Goal: Task Accomplishment & Management: Complete application form

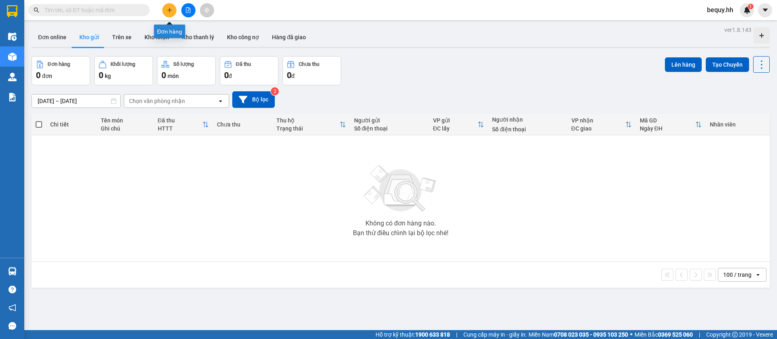
click at [171, 7] on icon "plus" at bounding box center [170, 10] width 6 height 6
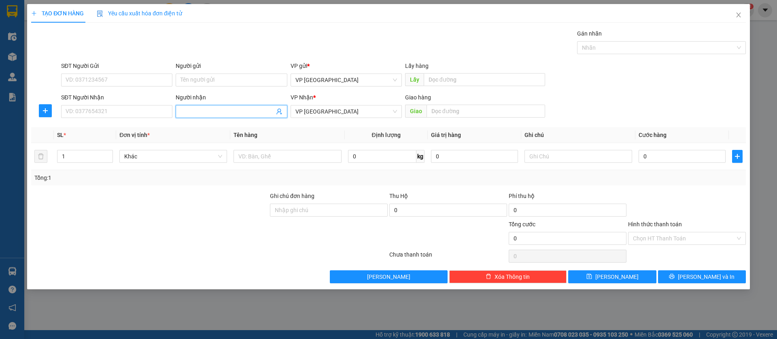
click at [196, 107] on input "Người nhận" at bounding box center [226, 111] width 93 height 9
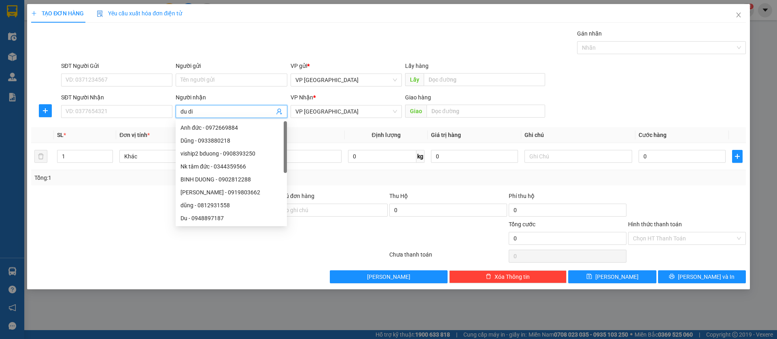
type input "du die"
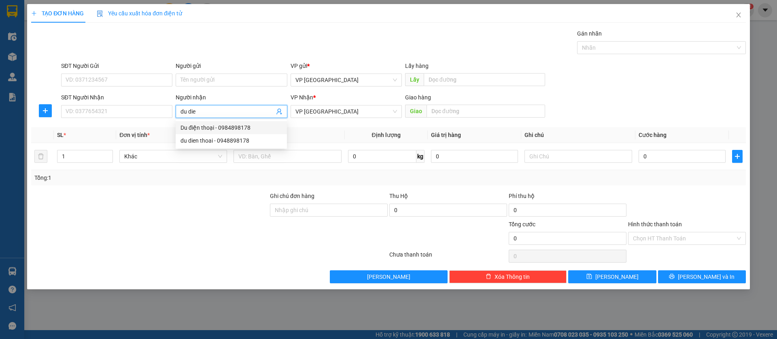
click at [231, 123] on div "Du điện thoại - 0984898178" at bounding box center [231, 127] width 102 height 9
type input "0984898178"
type input "Du điện thoại"
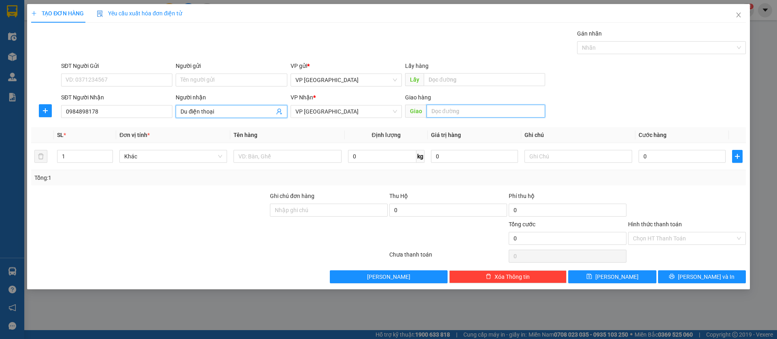
click at [439, 111] on input "text" at bounding box center [485, 111] width 119 height 13
type input "du dien thoai"
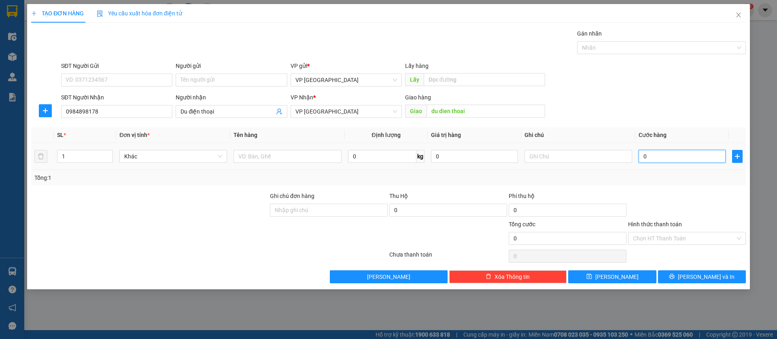
click at [701, 155] on input "0" at bounding box center [681, 156] width 87 height 13
type input "5"
type input "50"
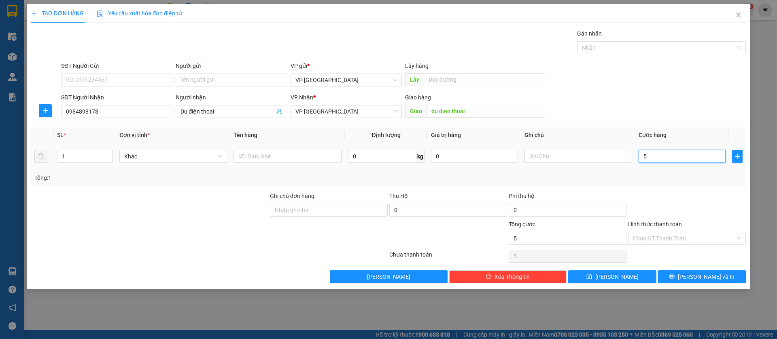
type input "50"
type input "500"
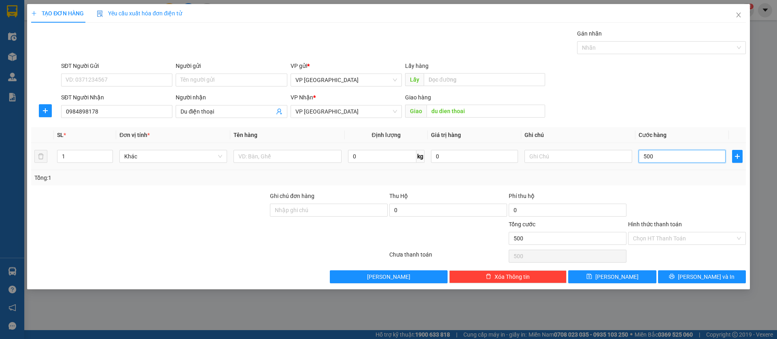
type input "5.000"
type input "50.000"
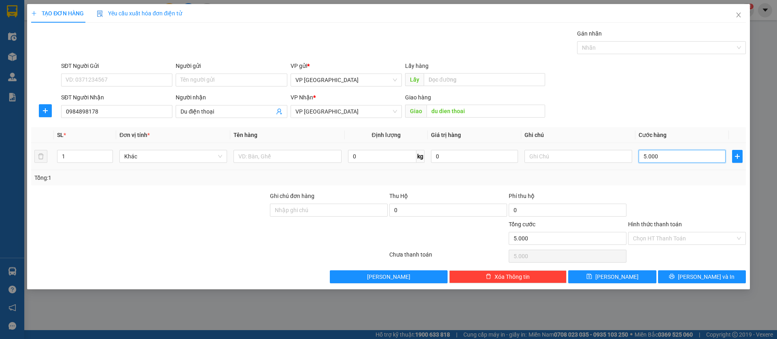
type input "50.000"
click at [637, 274] on button "[PERSON_NAME]" at bounding box center [612, 277] width 88 height 13
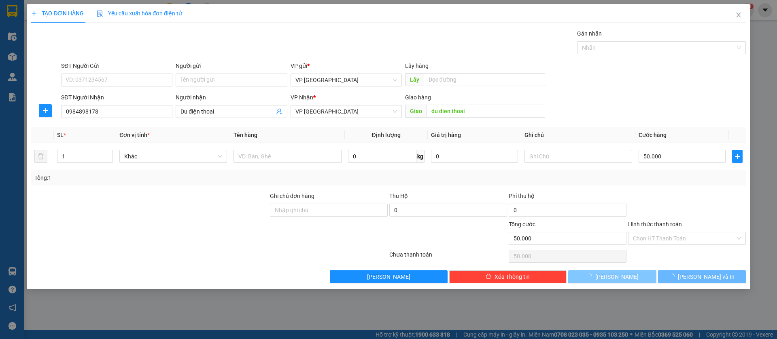
type input "0"
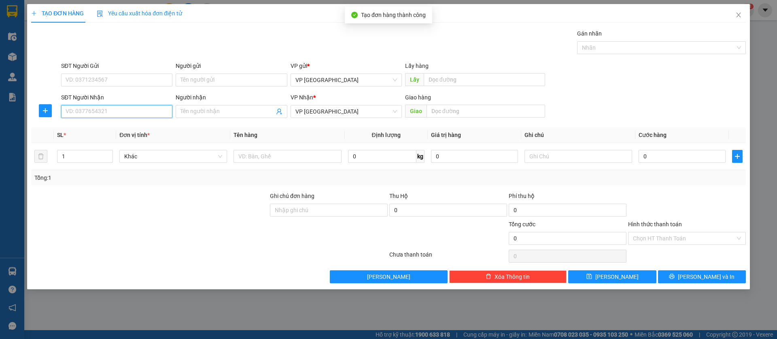
click at [140, 113] on input "SĐT Người Nhận" at bounding box center [116, 111] width 111 height 13
click at [738, 13] on icon "close" at bounding box center [738, 15] width 6 height 6
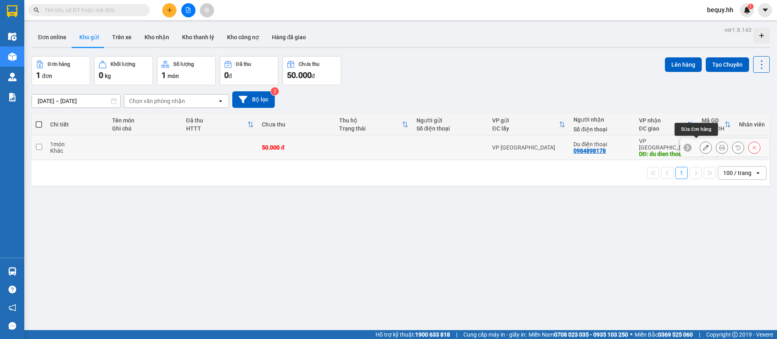
click at [703, 145] on icon at bounding box center [706, 148] width 6 height 6
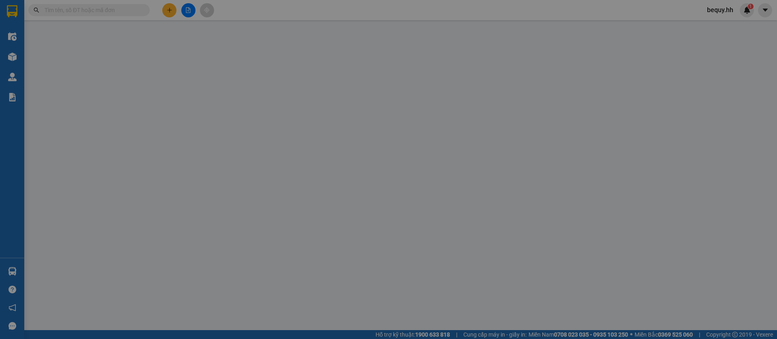
type input "0984898178"
type input "Du điện thoại"
type input "du dien thoai"
type input "50.000"
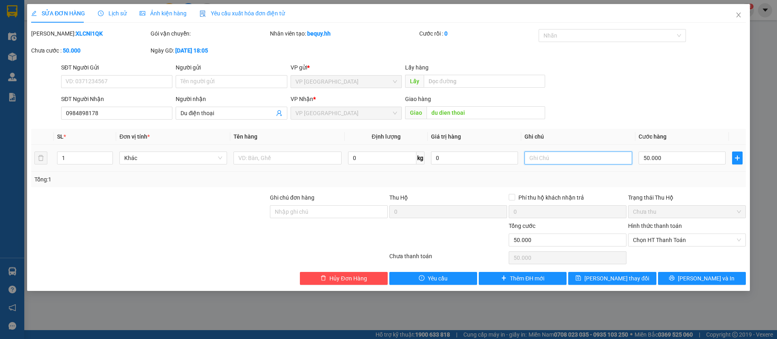
click at [548, 157] on input "text" at bounding box center [578, 158] width 108 height 13
type input "2k"
click at [669, 159] on input "50.000" at bounding box center [681, 158] width 87 height 13
type input "1"
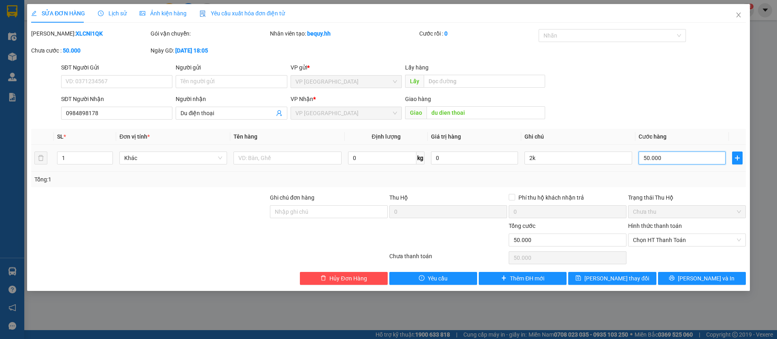
type input "1"
type input "10"
type input "100"
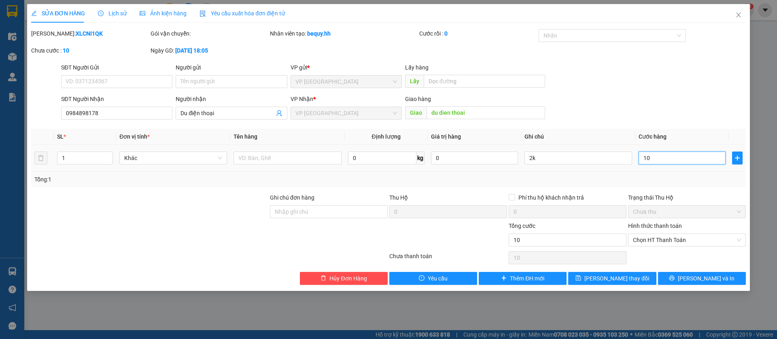
type input "100"
type input "1.000"
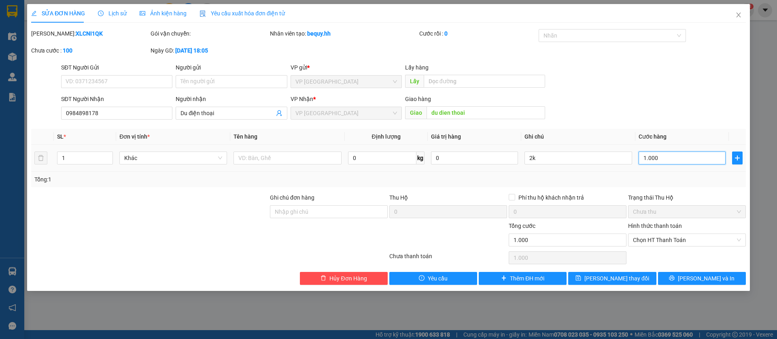
type input "10.000"
type input "100.000"
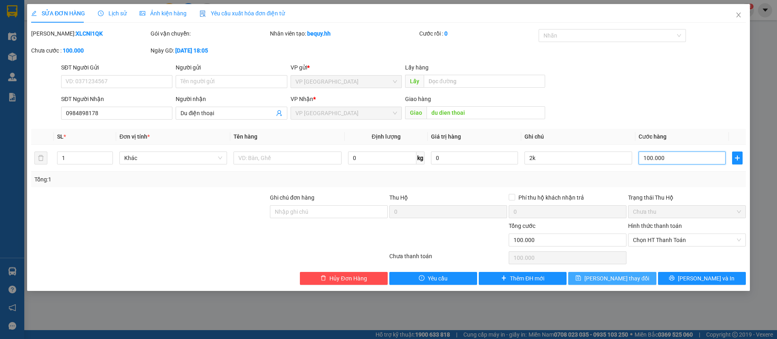
type input "100.000"
drag, startPoint x: 635, startPoint y: 277, endPoint x: 606, endPoint y: 277, distance: 29.1
click at [634, 277] on button "[PERSON_NAME] thay đổi" at bounding box center [612, 278] width 88 height 13
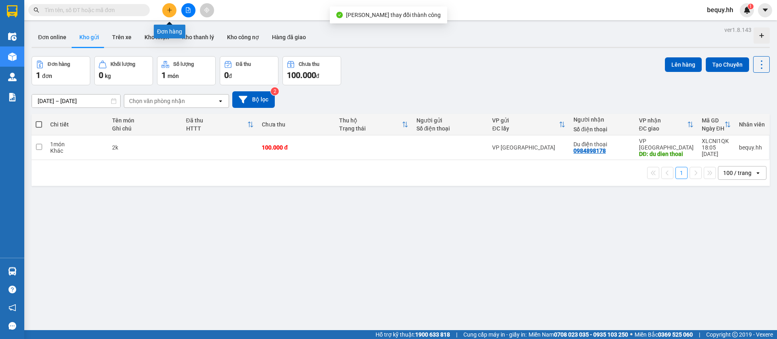
click at [165, 8] on button at bounding box center [169, 10] width 14 height 14
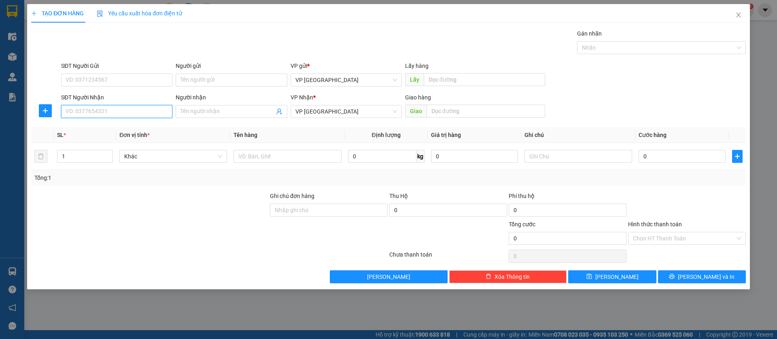
click at [112, 108] on input "SĐT Người Nhận" at bounding box center [116, 111] width 111 height 13
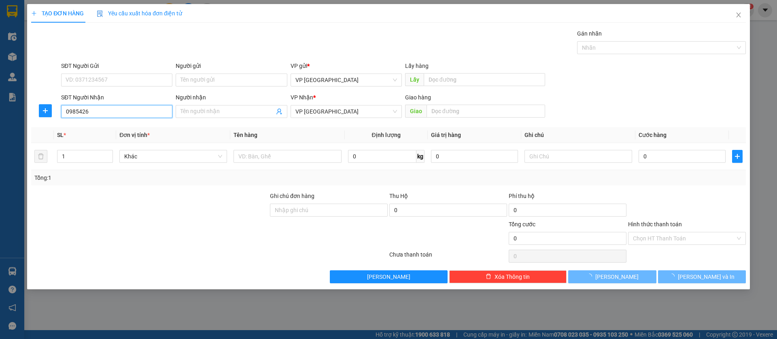
click at [112, 108] on input "0985426" at bounding box center [116, 111] width 111 height 13
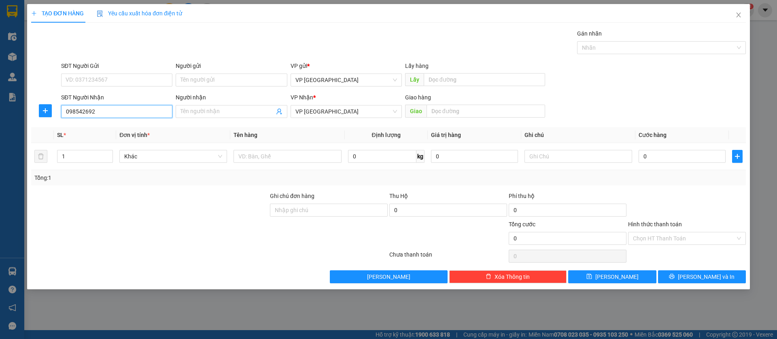
type input "0985426926"
click at [121, 123] on div "0985426926 - [GEOGRAPHIC_DATA]" at bounding box center [116, 127] width 111 height 13
type input "[PERSON_NAME]"
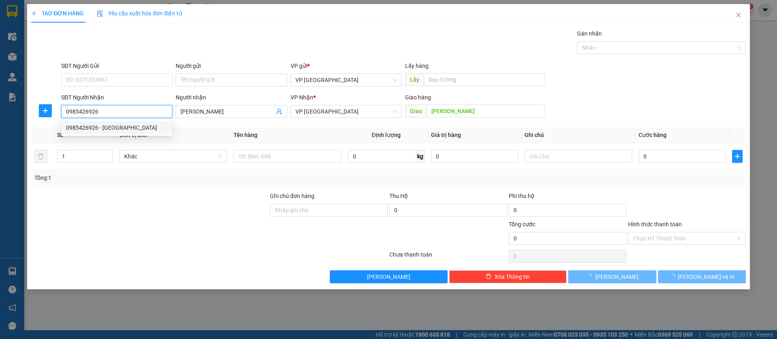
type input "30.000"
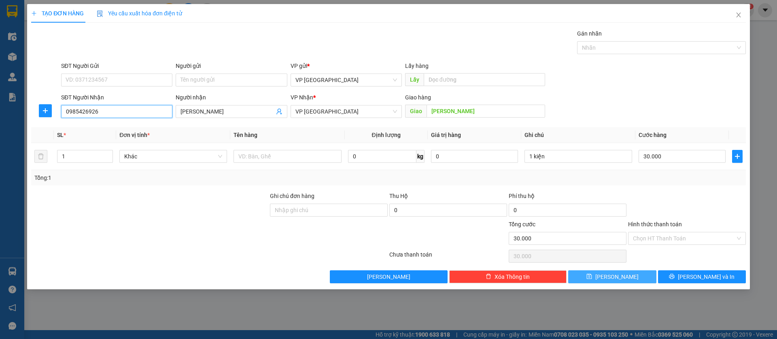
type input "0985426926"
click at [640, 278] on button "[PERSON_NAME]" at bounding box center [612, 277] width 88 height 13
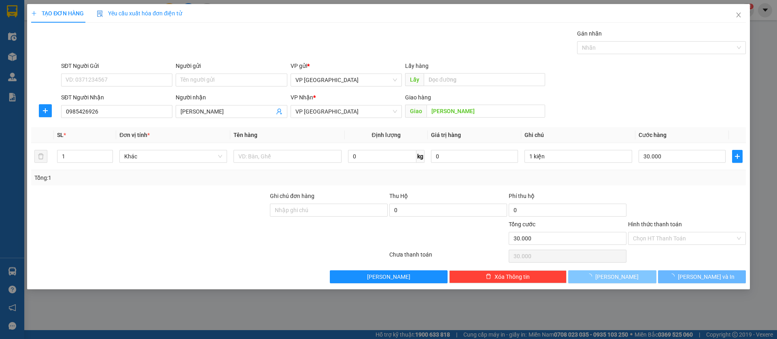
type input "0"
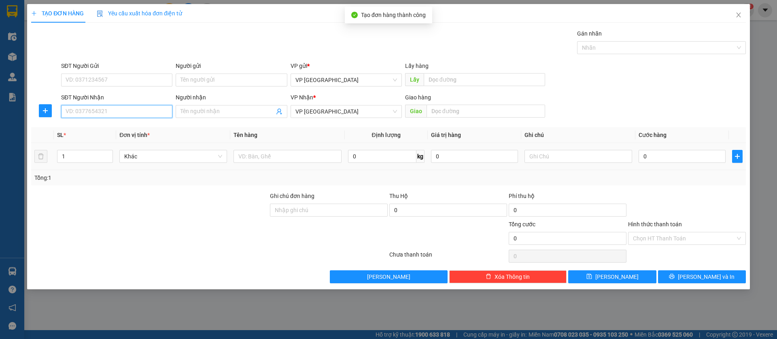
click at [142, 108] on input "SĐT Người Nhận" at bounding box center [116, 111] width 111 height 13
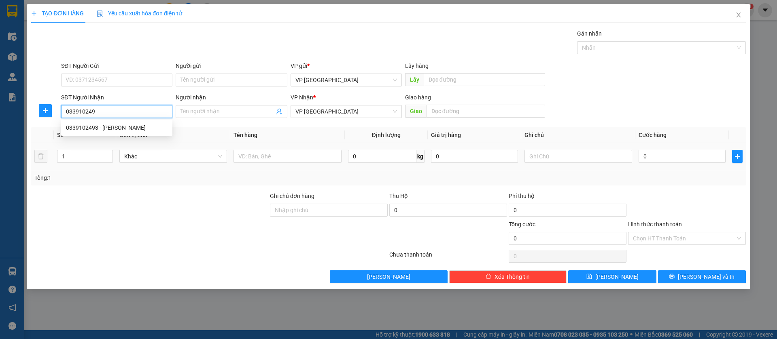
type input "0339102493"
click at [143, 123] on div "0339102493 - [PERSON_NAME]" at bounding box center [117, 127] width 102 height 9
type input "An Khang"
type input "Mp2 NGÃ 4 VỊT QUAY"
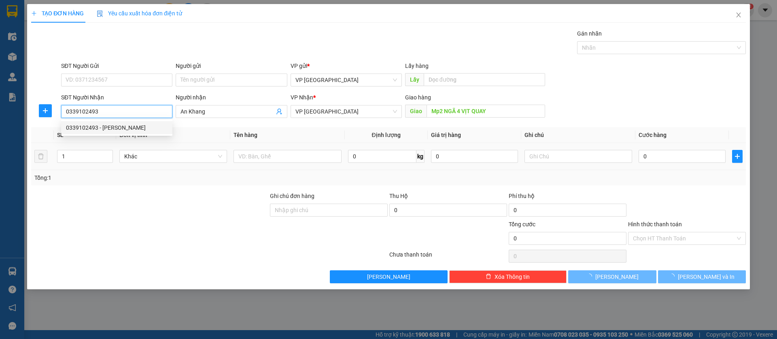
type input "50.000"
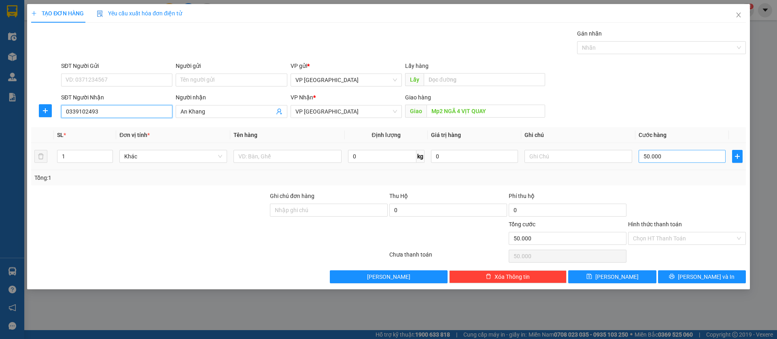
type input "0339102493"
click at [671, 159] on input "50.000" at bounding box center [681, 156] width 87 height 13
type input "3"
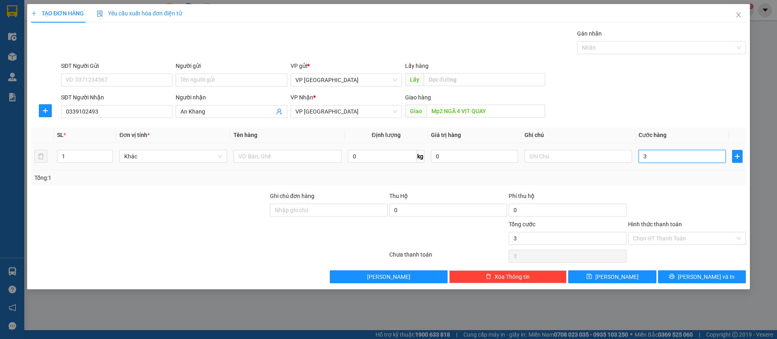
type input "30"
type input "300"
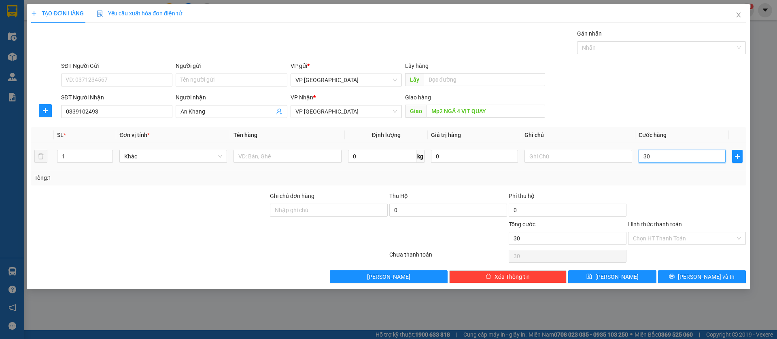
type input "300"
type input "3.000"
type input "30.000"
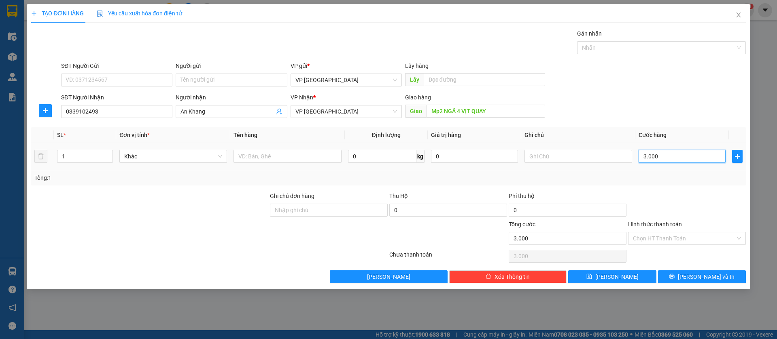
type input "30.000"
click at [639, 276] on button "[PERSON_NAME]" at bounding box center [612, 277] width 88 height 13
type input "0"
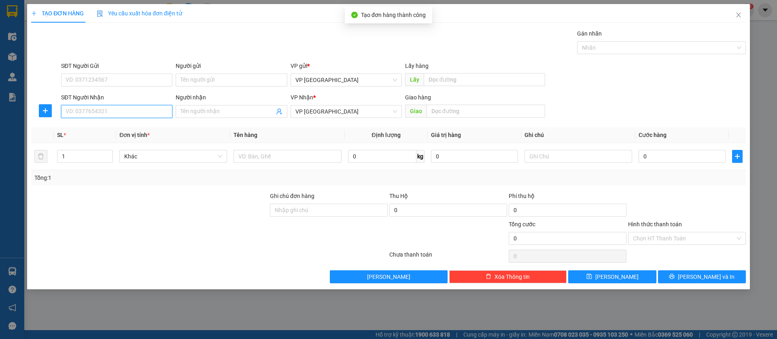
click at [131, 110] on input "SĐT Người Nhận" at bounding box center [116, 111] width 111 height 13
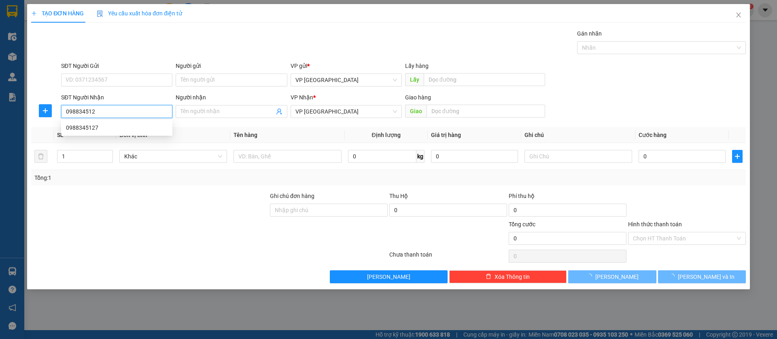
type input "0988345127"
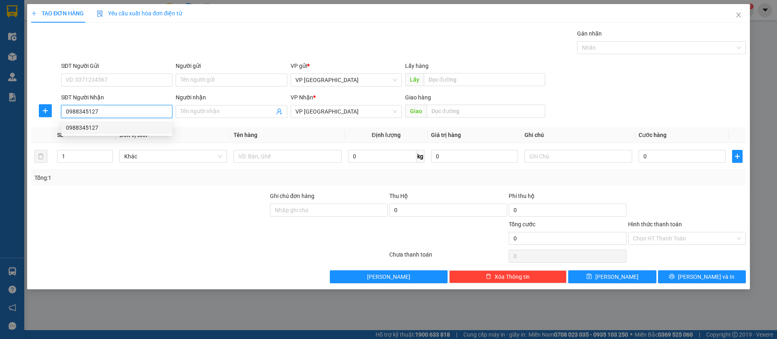
click at [133, 127] on div "0988345127" at bounding box center [117, 127] width 102 height 9
type input "[PERSON_NAME]"
type input "50.000"
type input "0988345127"
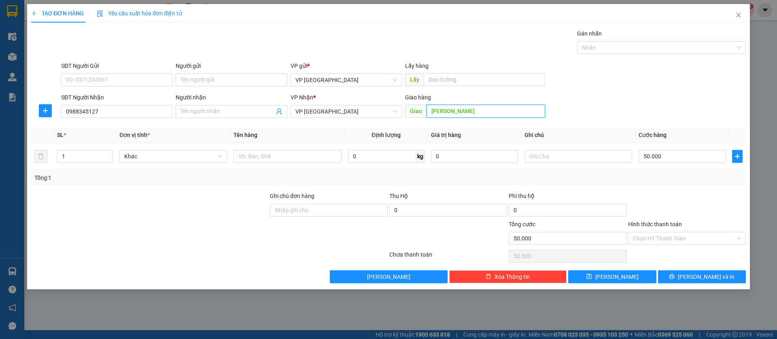
click at [480, 111] on input "[PERSON_NAME]" at bounding box center [485, 111] width 119 height 13
click at [484, 109] on input "[PERSON_NAME]" at bounding box center [485, 111] width 119 height 13
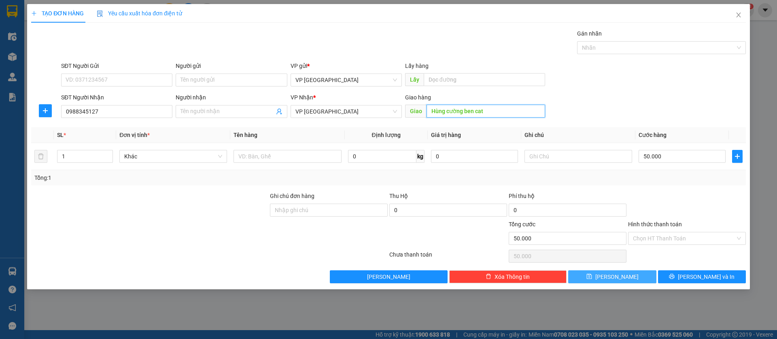
type input "Hùng cường ben cat"
click at [634, 274] on button "[PERSON_NAME]" at bounding box center [612, 277] width 88 height 13
type input "0"
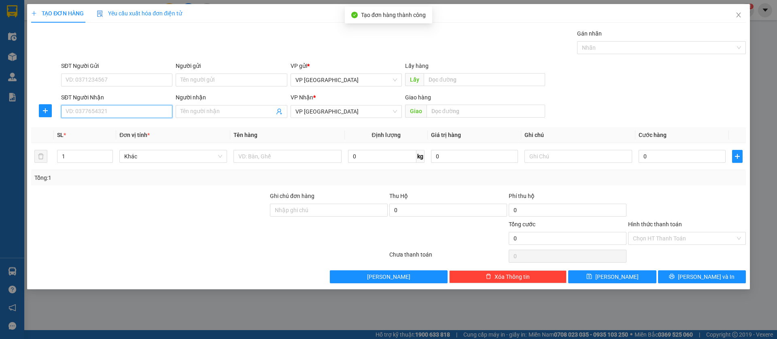
click at [155, 112] on input "SĐT Người Nhận" at bounding box center [116, 111] width 111 height 13
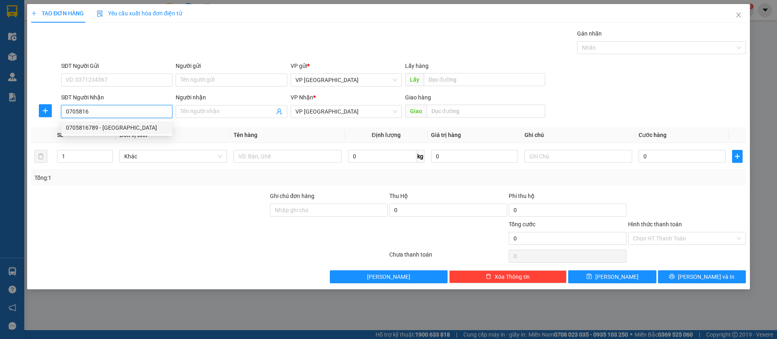
click at [136, 131] on div "0705816789 - [GEOGRAPHIC_DATA]" at bounding box center [117, 127] width 102 height 9
type input "0705816789"
type input "[GEOGRAPHIC_DATA]"
type input "[PERSON_NAME]"
type input "50.000"
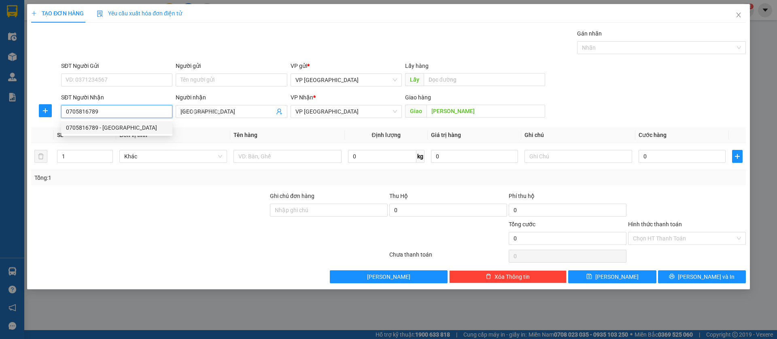
type input "50.000"
type input "0705816789"
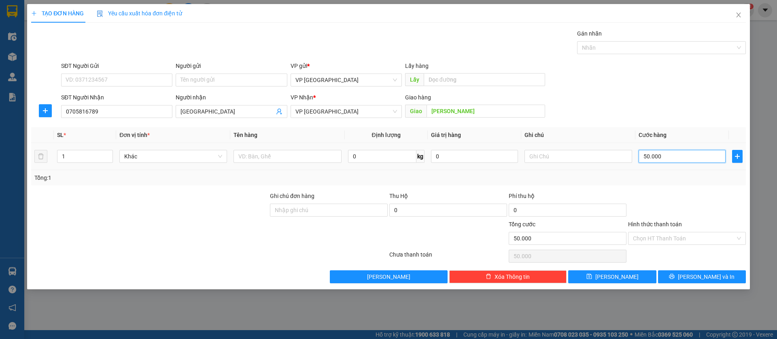
click at [650, 155] on input "50.000" at bounding box center [681, 156] width 87 height 13
type input "4"
type input "40"
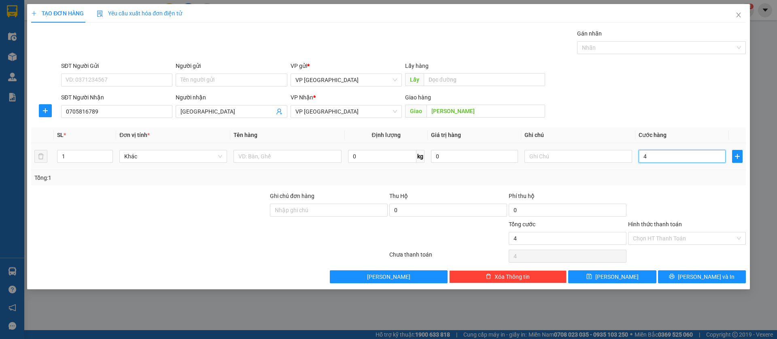
type input "40"
type input "400"
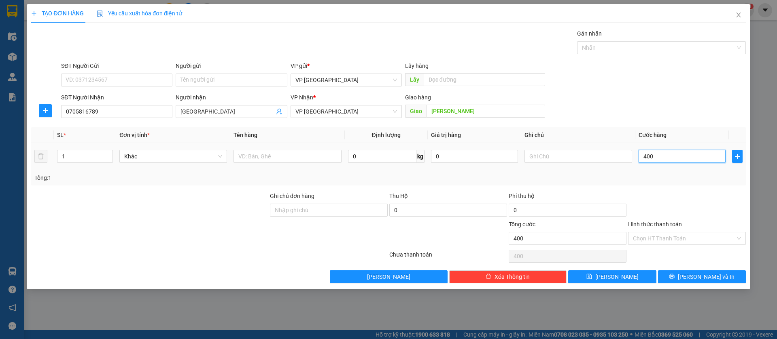
type input "4.000"
type input "40.000"
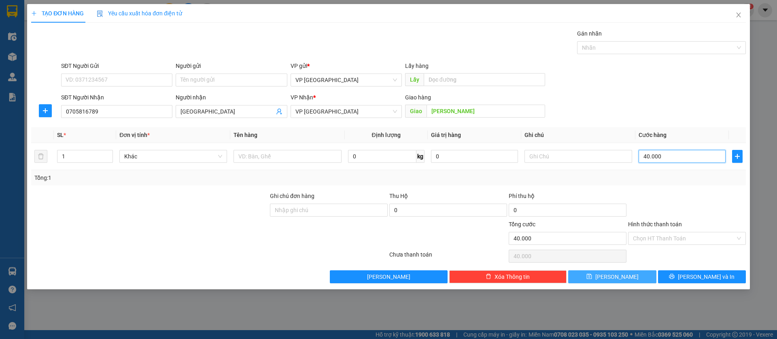
type input "40.000"
click at [628, 278] on button "[PERSON_NAME]" at bounding box center [612, 277] width 88 height 13
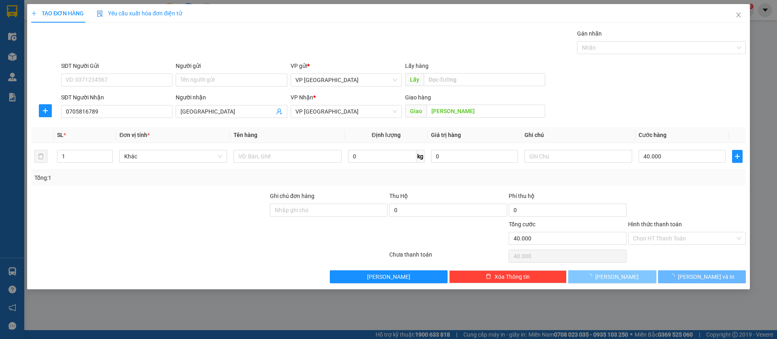
type input "0"
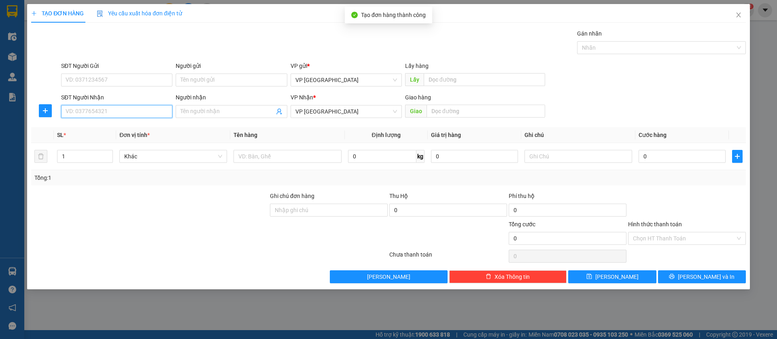
click at [113, 106] on input "SĐT Người Nhận" at bounding box center [116, 111] width 111 height 13
type input "0343076292"
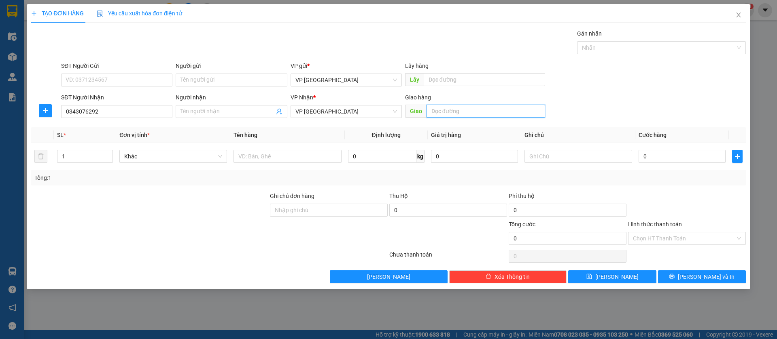
click at [450, 108] on input "text" at bounding box center [485, 111] width 119 height 13
type input "binh long"
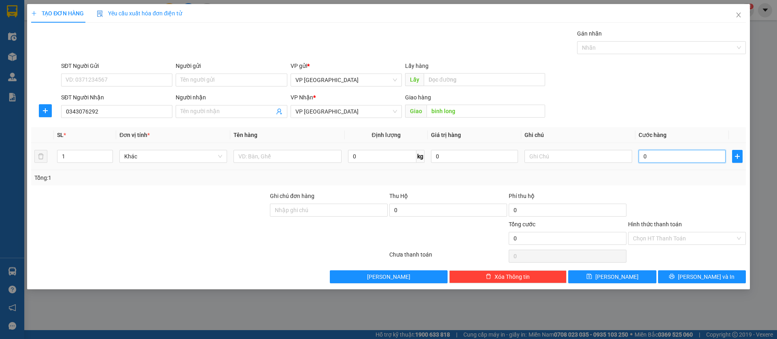
click at [668, 150] on input "0" at bounding box center [681, 156] width 87 height 13
type input "7"
type input "70"
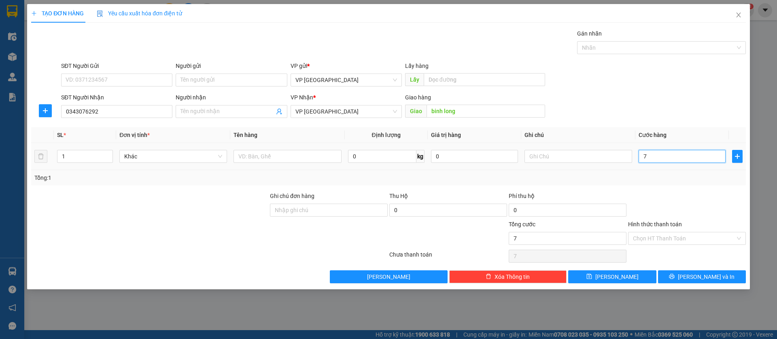
type input "70"
type input "700"
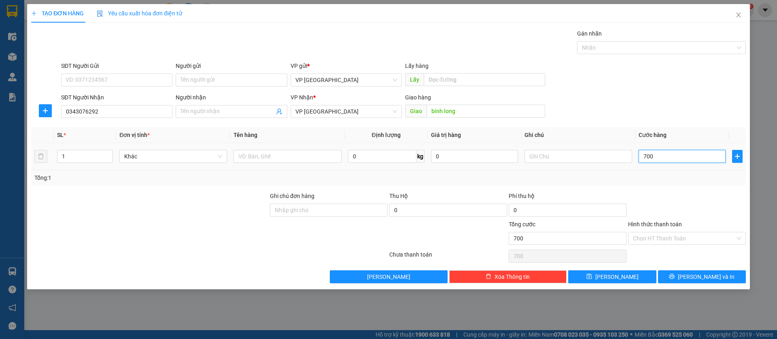
type input "7.000"
type input "70.000"
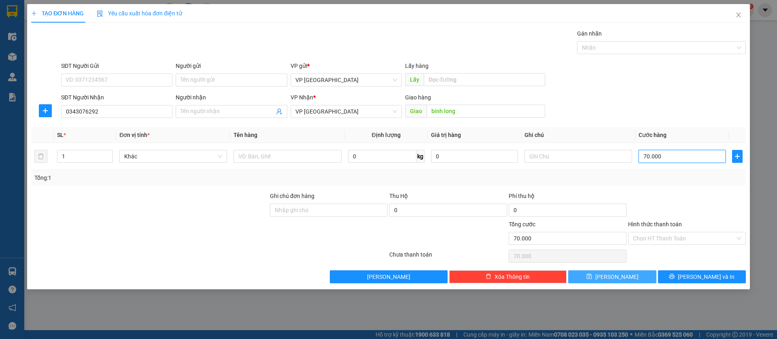
type input "70.000"
click at [640, 271] on button "[PERSON_NAME]" at bounding box center [612, 277] width 88 height 13
type input "0"
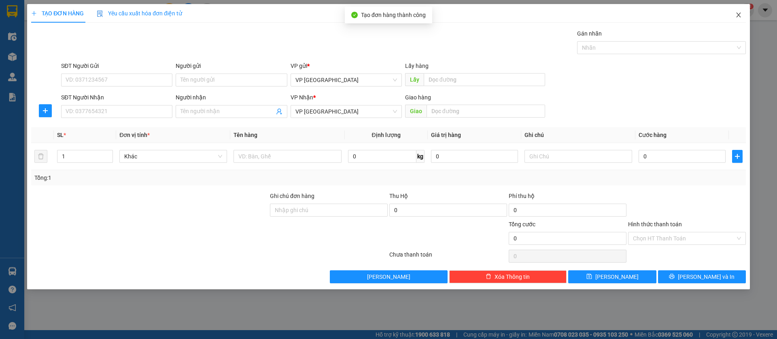
click at [735, 18] on icon "close" at bounding box center [738, 15] width 6 height 6
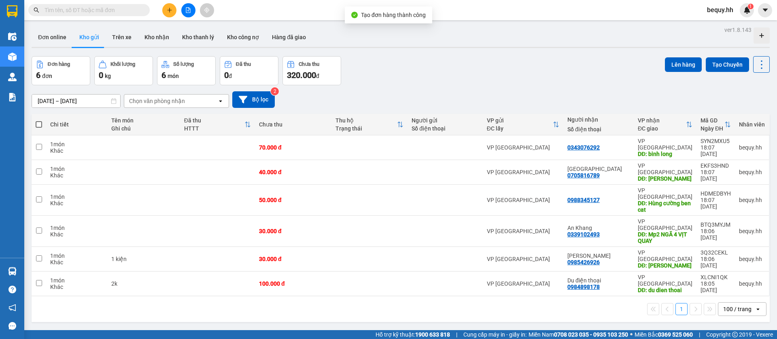
drag, startPoint x: 38, startPoint y: 126, endPoint x: 45, endPoint y: 118, distance: 10.6
click at [39, 125] on span at bounding box center [39, 124] width 6 height 6
click at [39, 121] on input "checkbox" at bounding box center [39, 121] width 0 height 0
checkbox input "true"
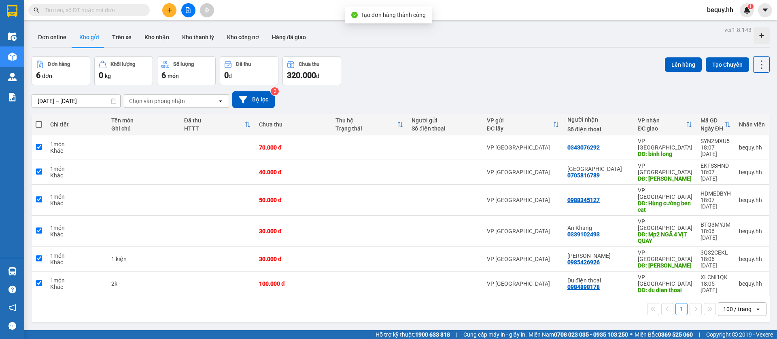
checkbox input "true"
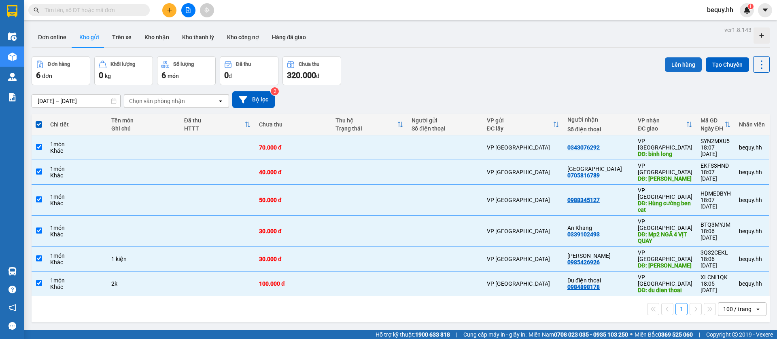
click at [673, 60] on button "Lên hàng" at bounding box center [683, 64] width 37 height 15
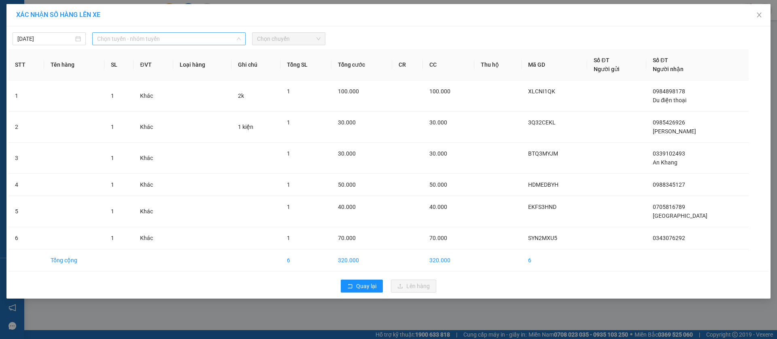
click at [112, 36] on span "Chọn tuyến - nhóm tuyến" at bounding box center [169, 39] width 144 height 12
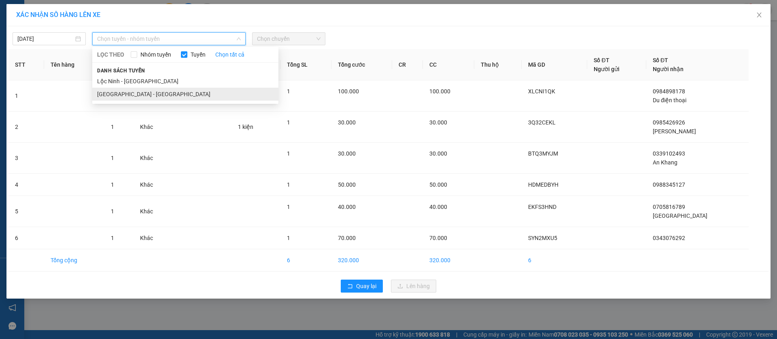
click at [122, 92] on li "[GEOGRAPHIC_DATA] - [GEOGRAPHIC_DATA]" at bounding box center [185, 94] width 186 height 13
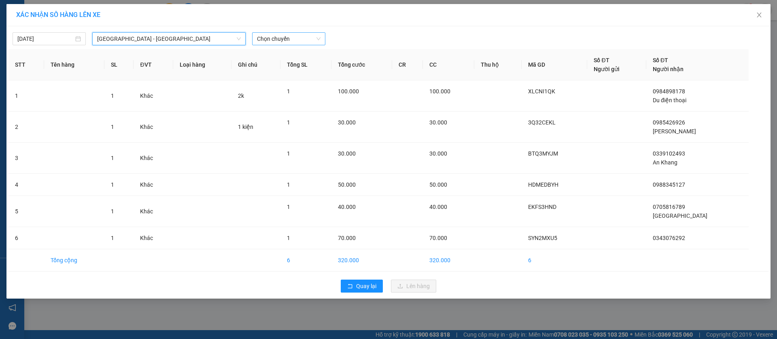
click at [275, 35] on span "Chọn chuyến" at bounding box center [289, 39] width 64 height 12
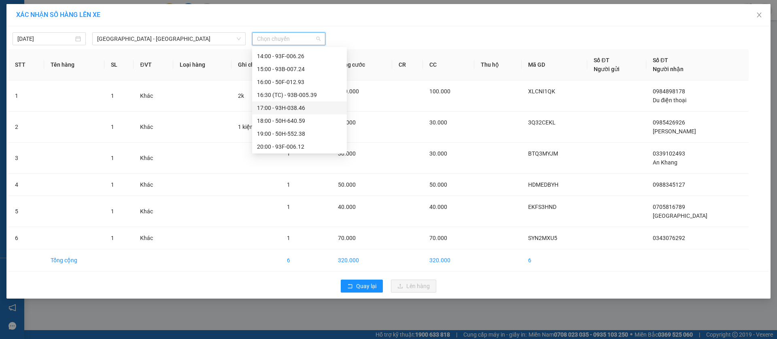
scroll to position [168, 0]
click at [289, 102] on div "18:00 - 50H-640.59" at bounding box center [299, 106] width 85 height 9
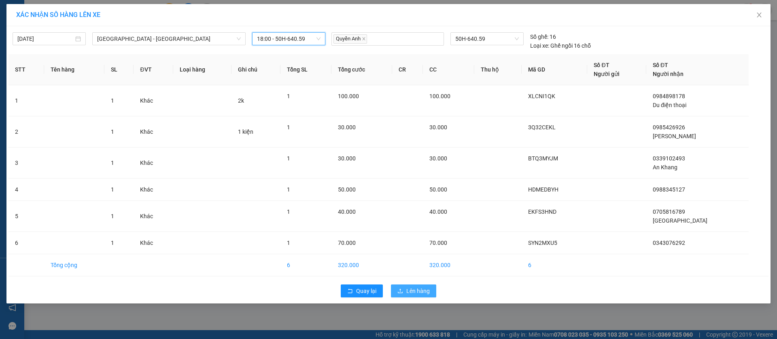
click at [405, 288] on button "Lên hàng" at bounding box center [413, 291] width 45 height 13
